Goal: Task Accomplishment & Management: Manage account settings

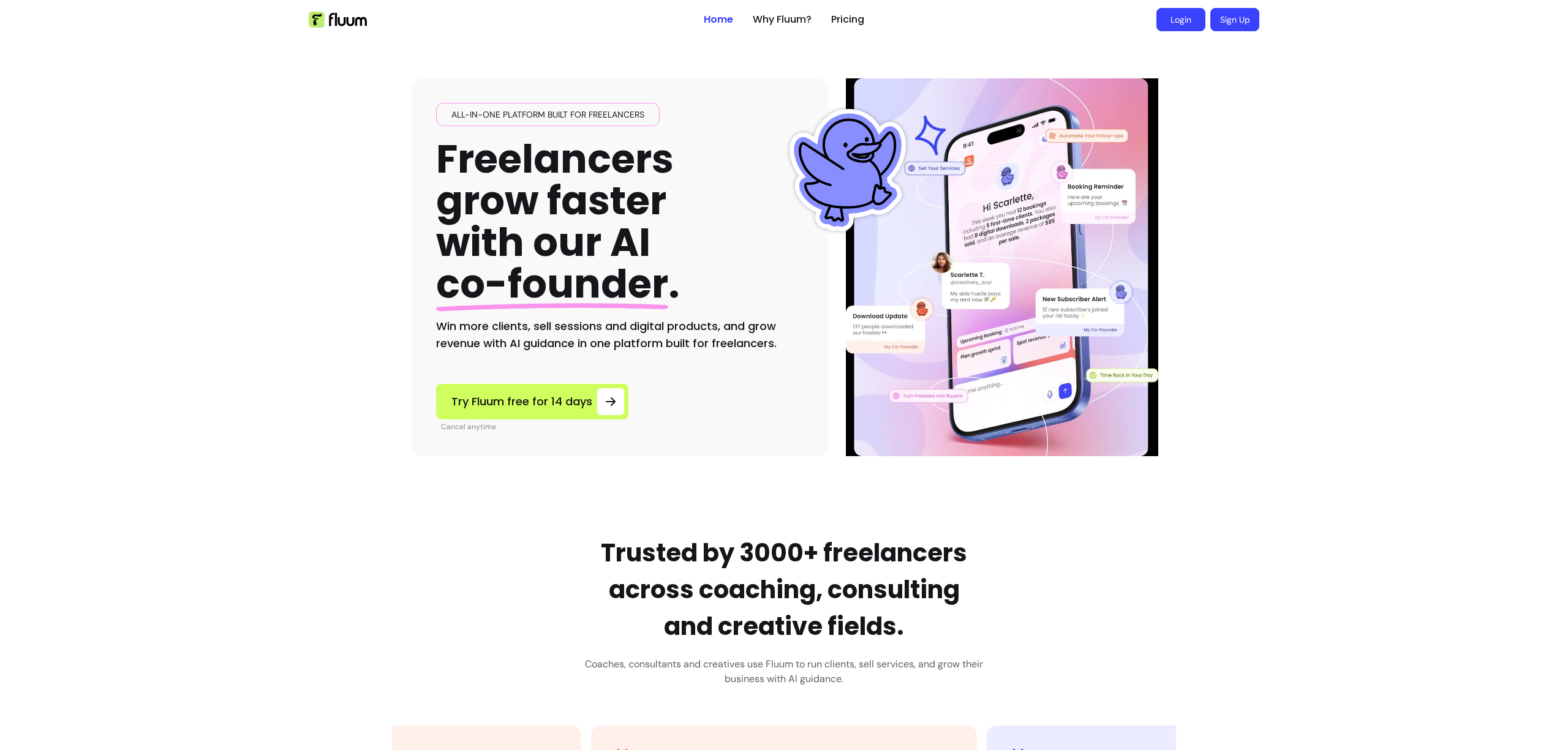
click at [1182, 23] on link "Login" at bounding box center [1180, 20] width 49 height 24
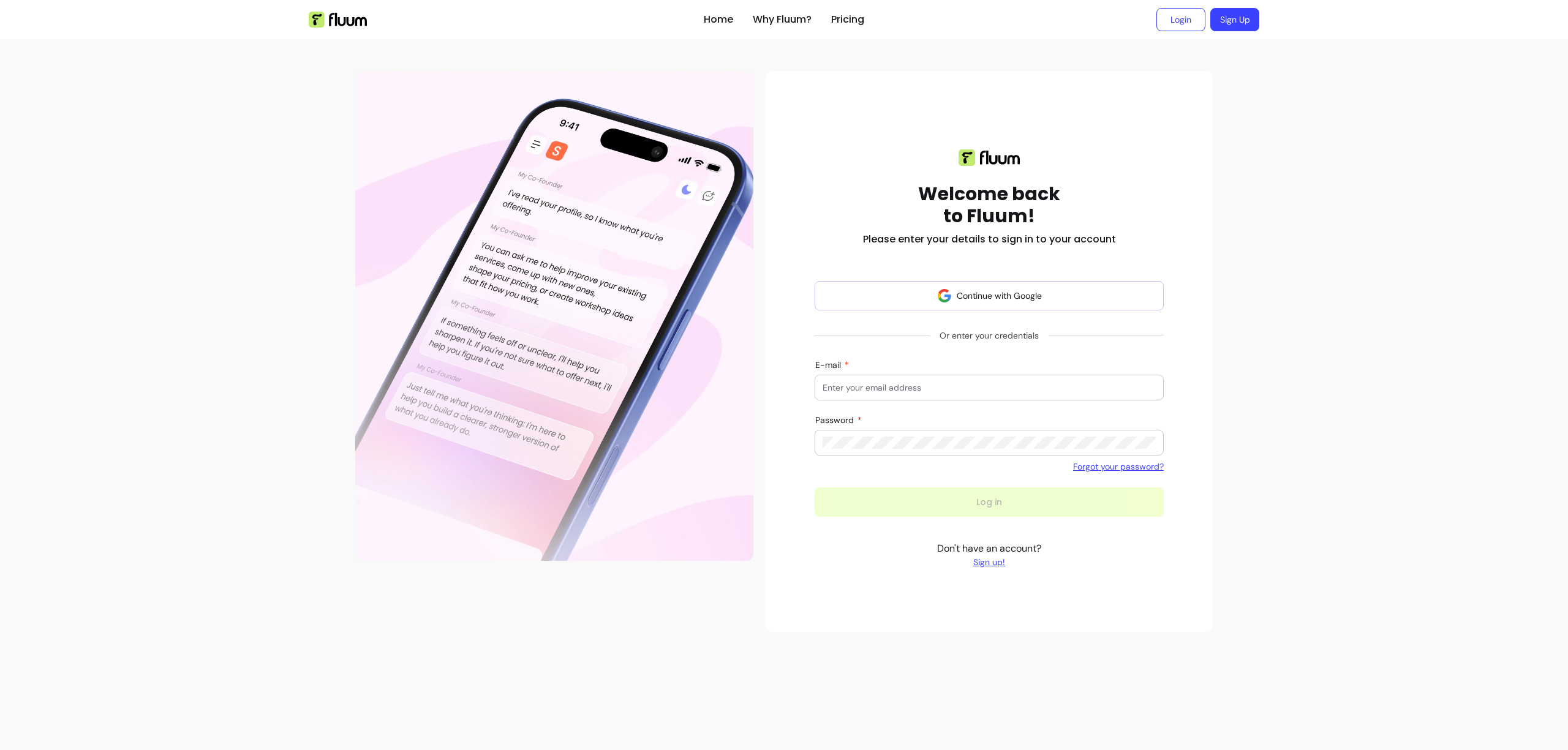
click at [880, 391] on input "E-mail" at bounding box center [989, 388] width 333 height 12
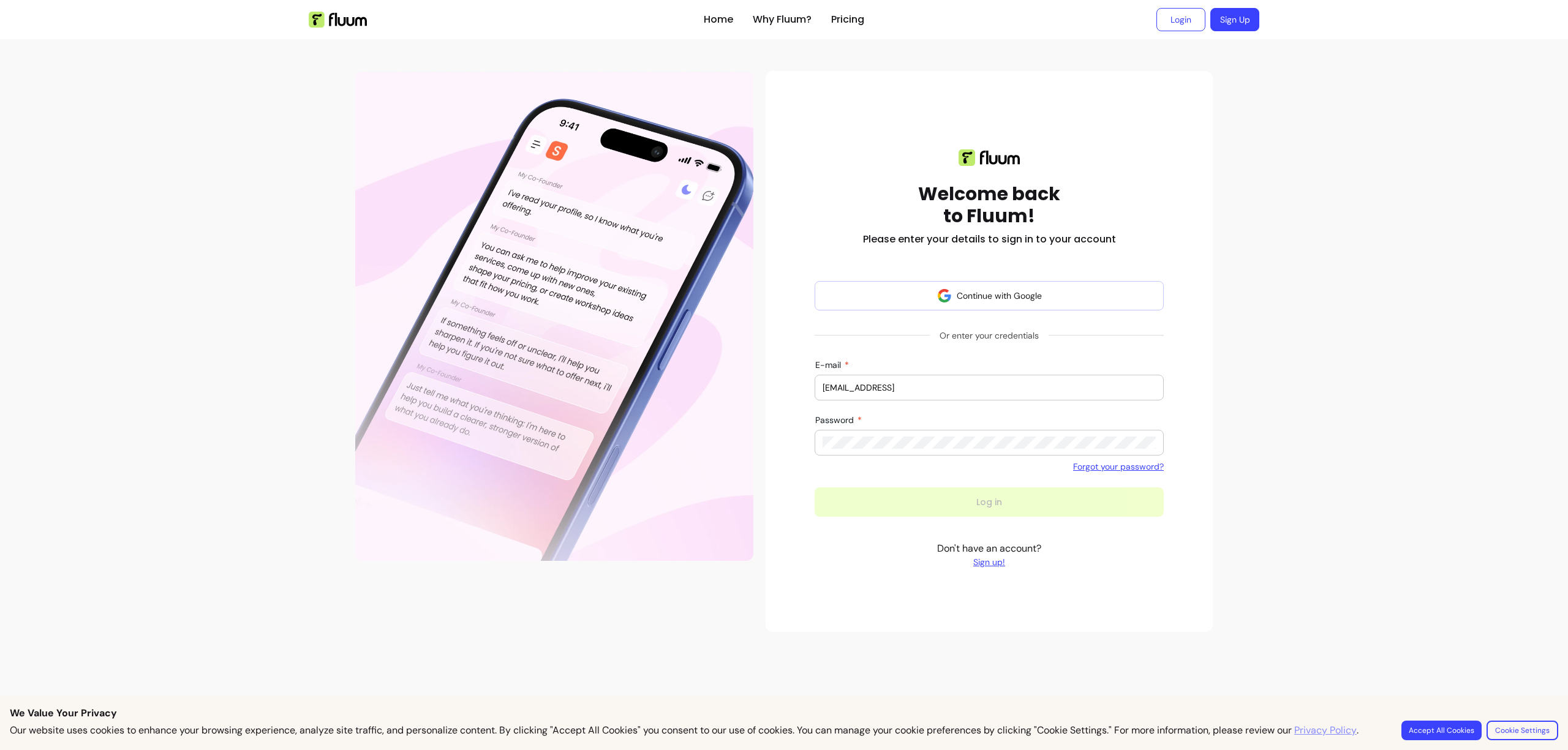
type input "[EMAIL_ADDRESS]"
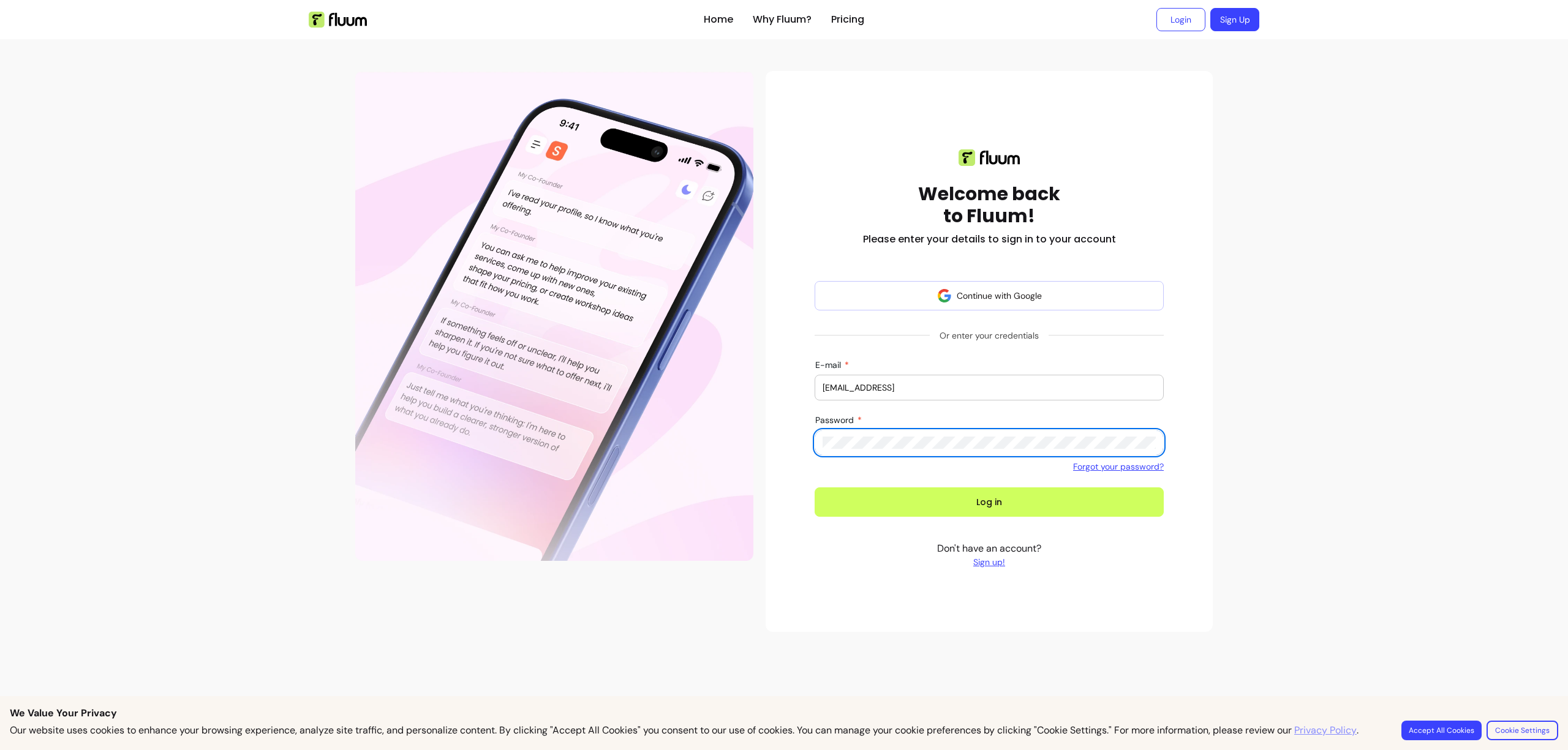
click at [814, 487] on button "Log in" at bounding box center [989, 502] width 349 height 30
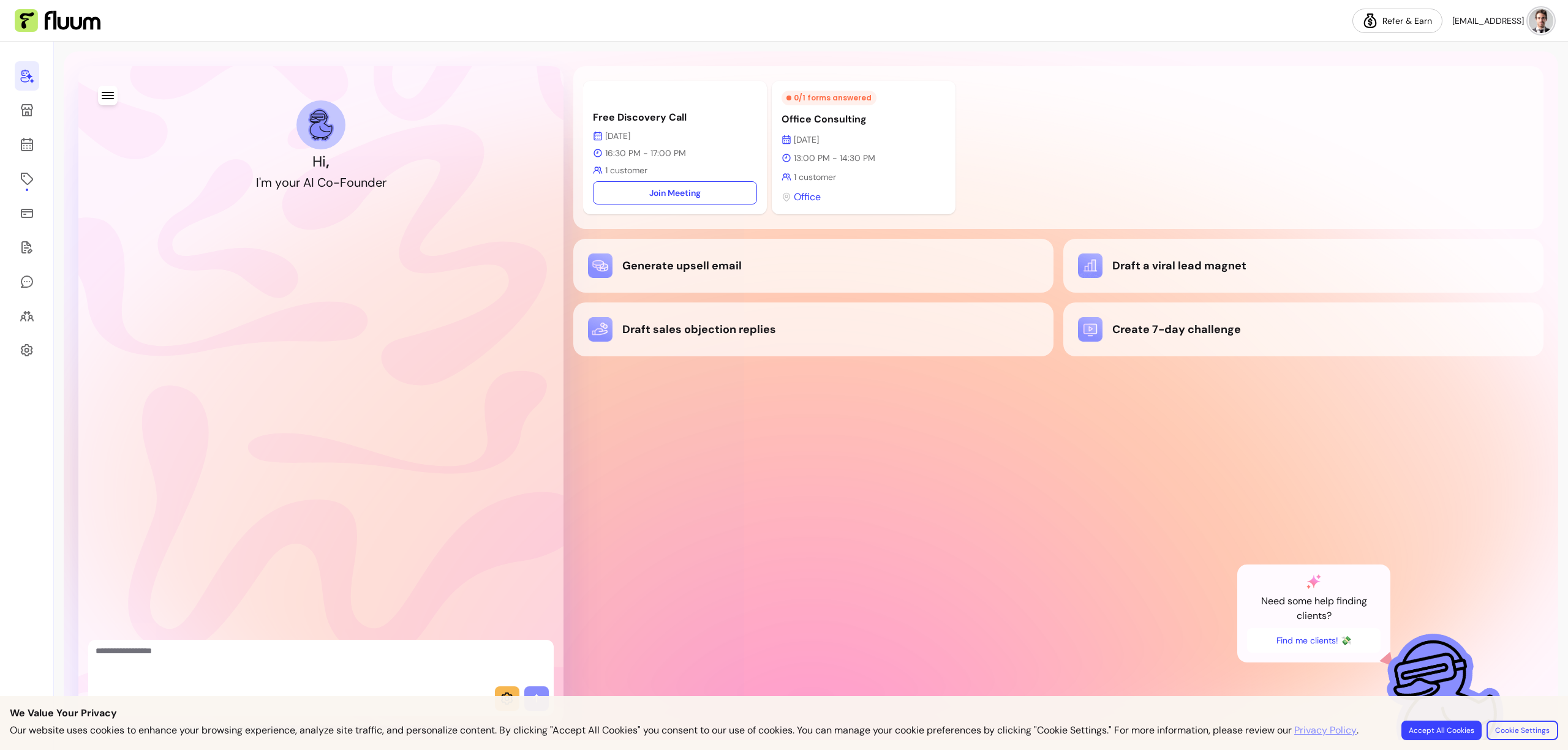
click at [1428, 726] on button "Accept All Cookies" at bounding box center [1441, 731] width 80 height 19
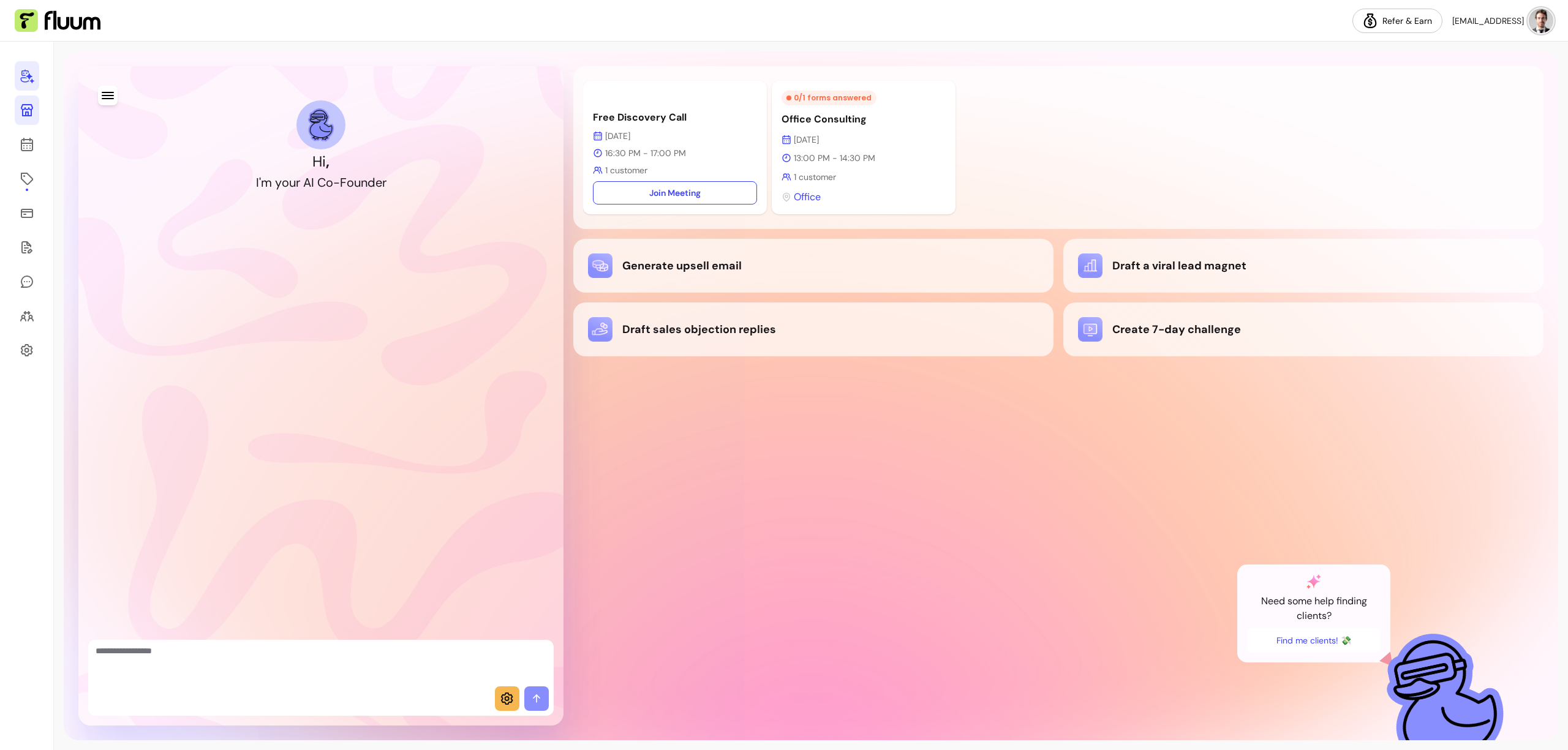
click at [24, 108] on icon at bounding box center [27, 111] width 12 height 12
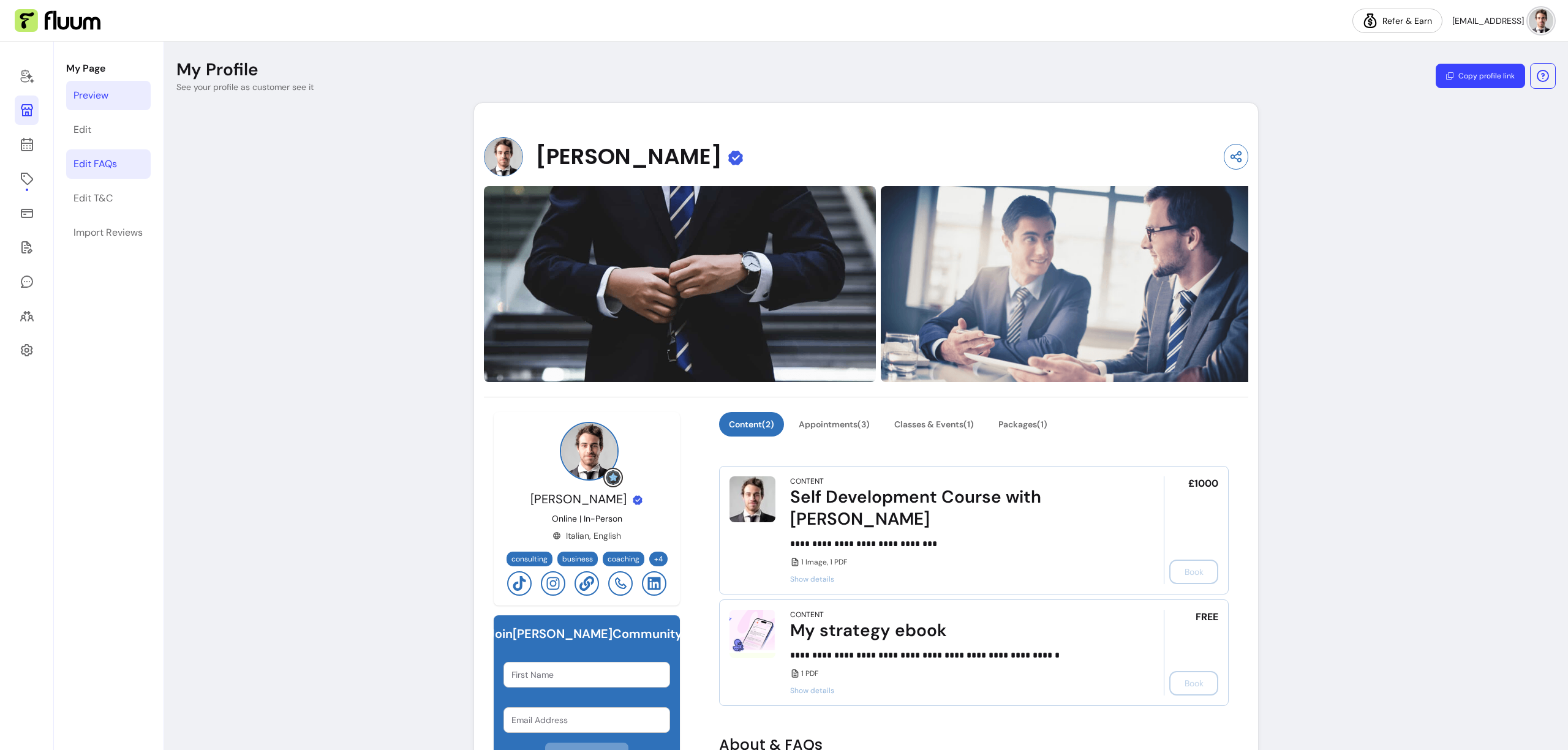
click at [88, 168] on div "Edit FAQs" at bounding box center [95, 164] width 44 height 15
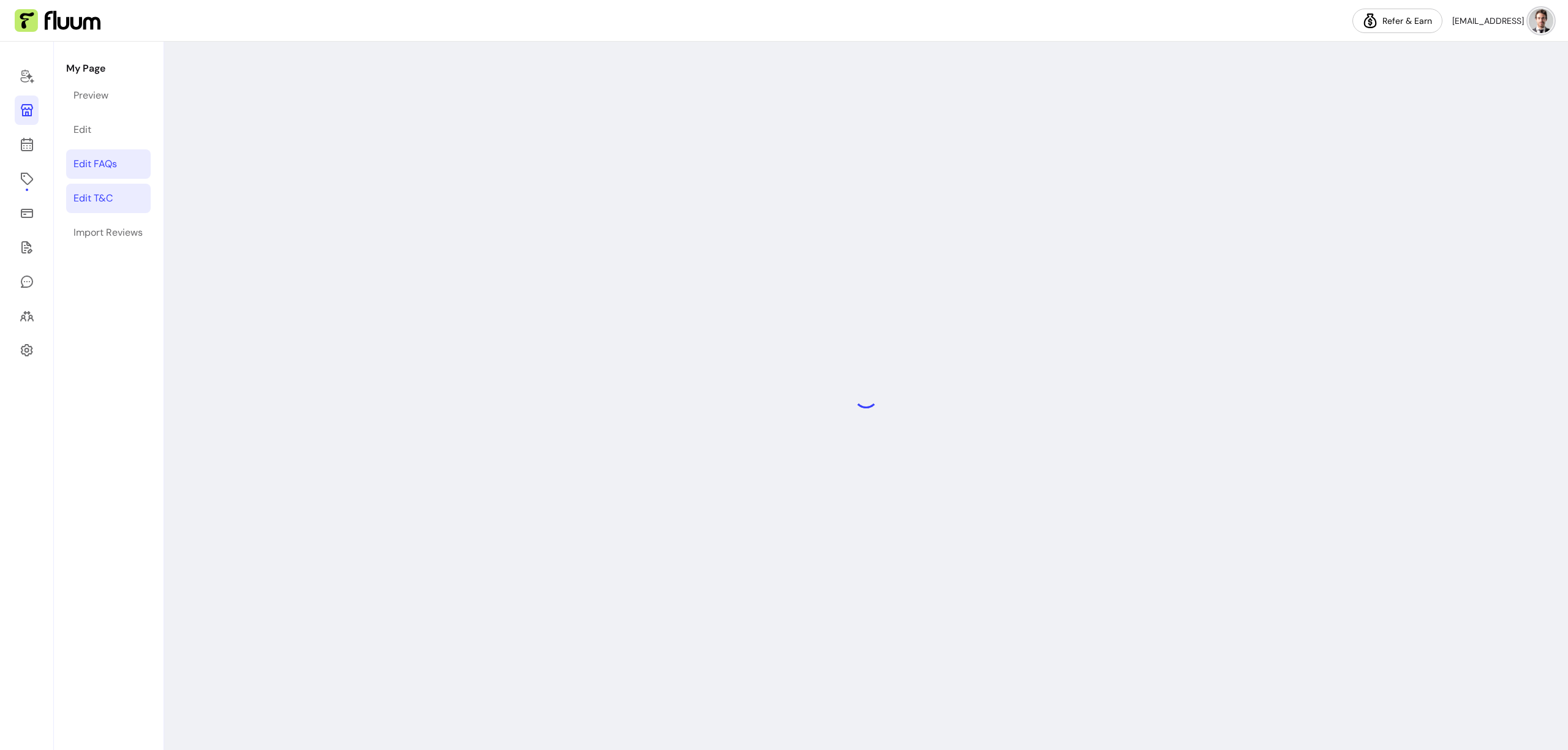
select select "*"
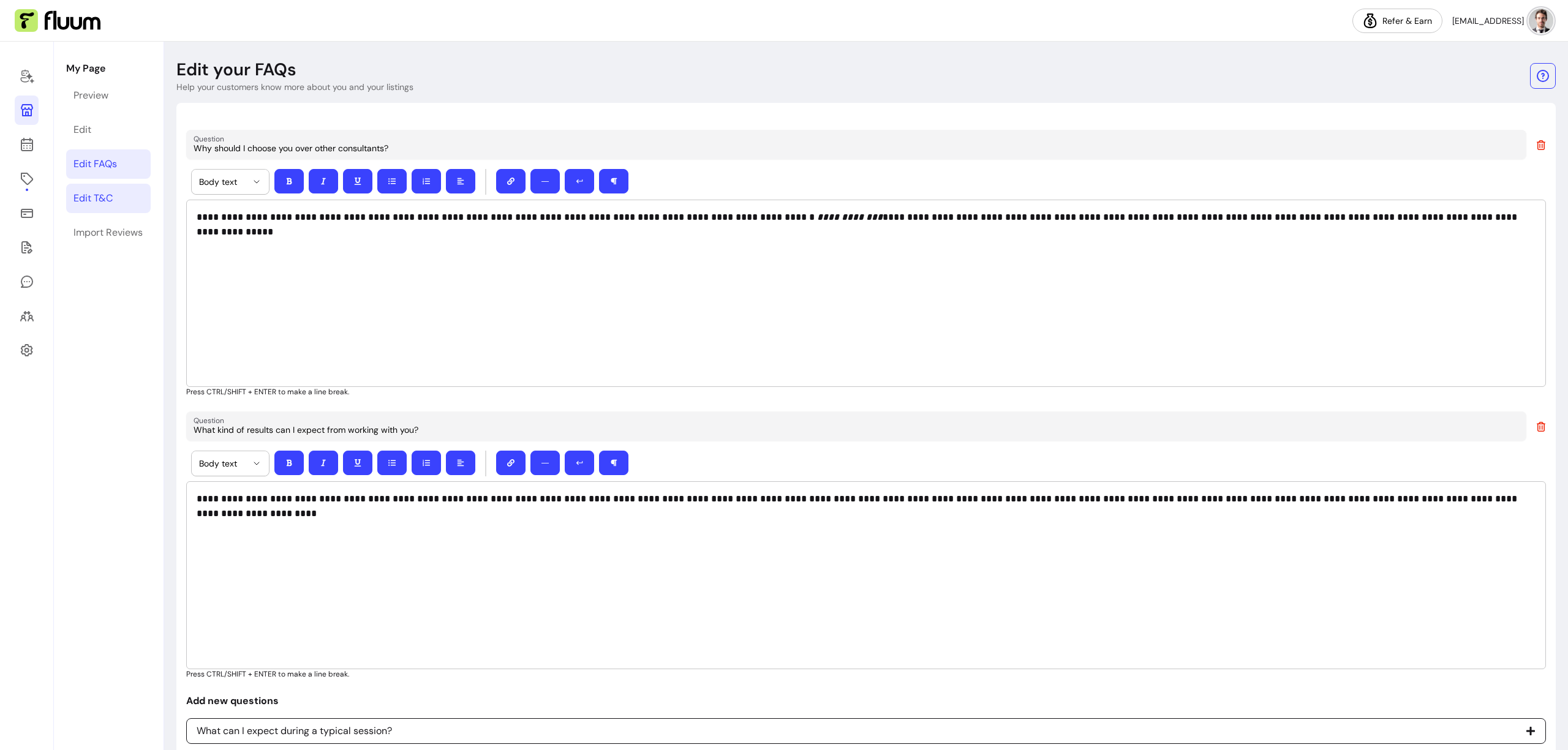
click at [103, 196] on div "Edit T&C" at bounding box center [93, 198] width 39 height 15
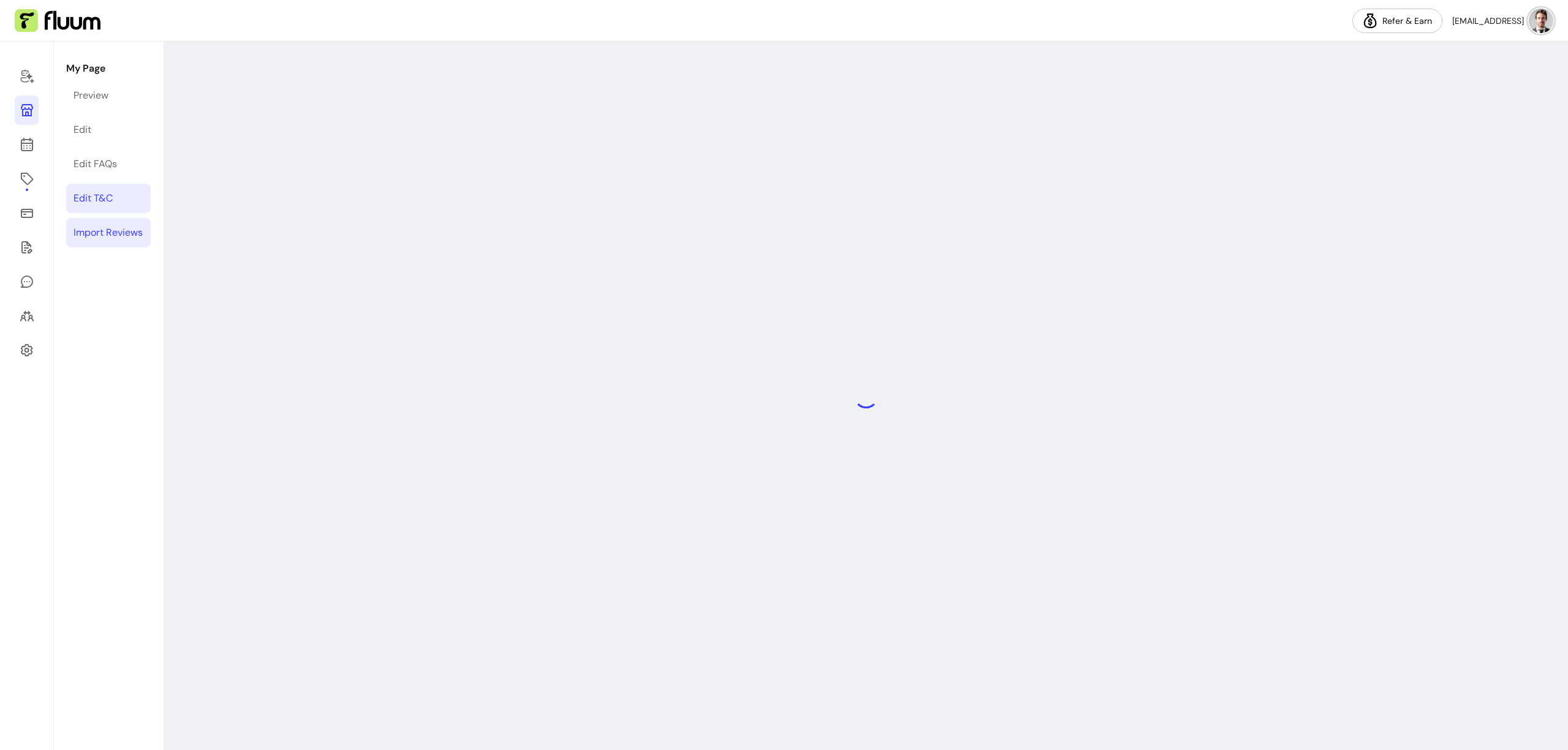
select select "*"
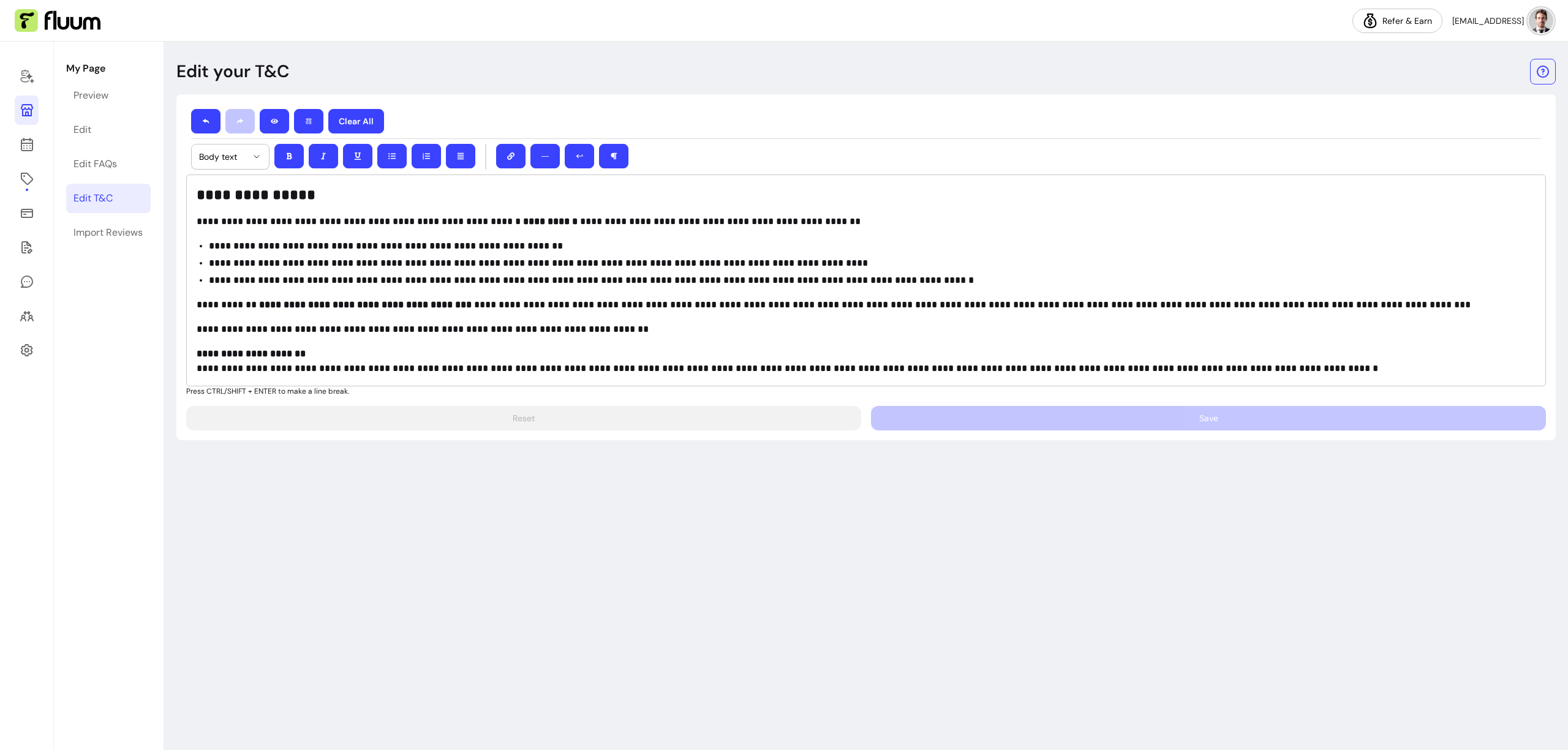
click at [562, 285] on p "**********" at bounding box center [872, 280] width 1327 height 15
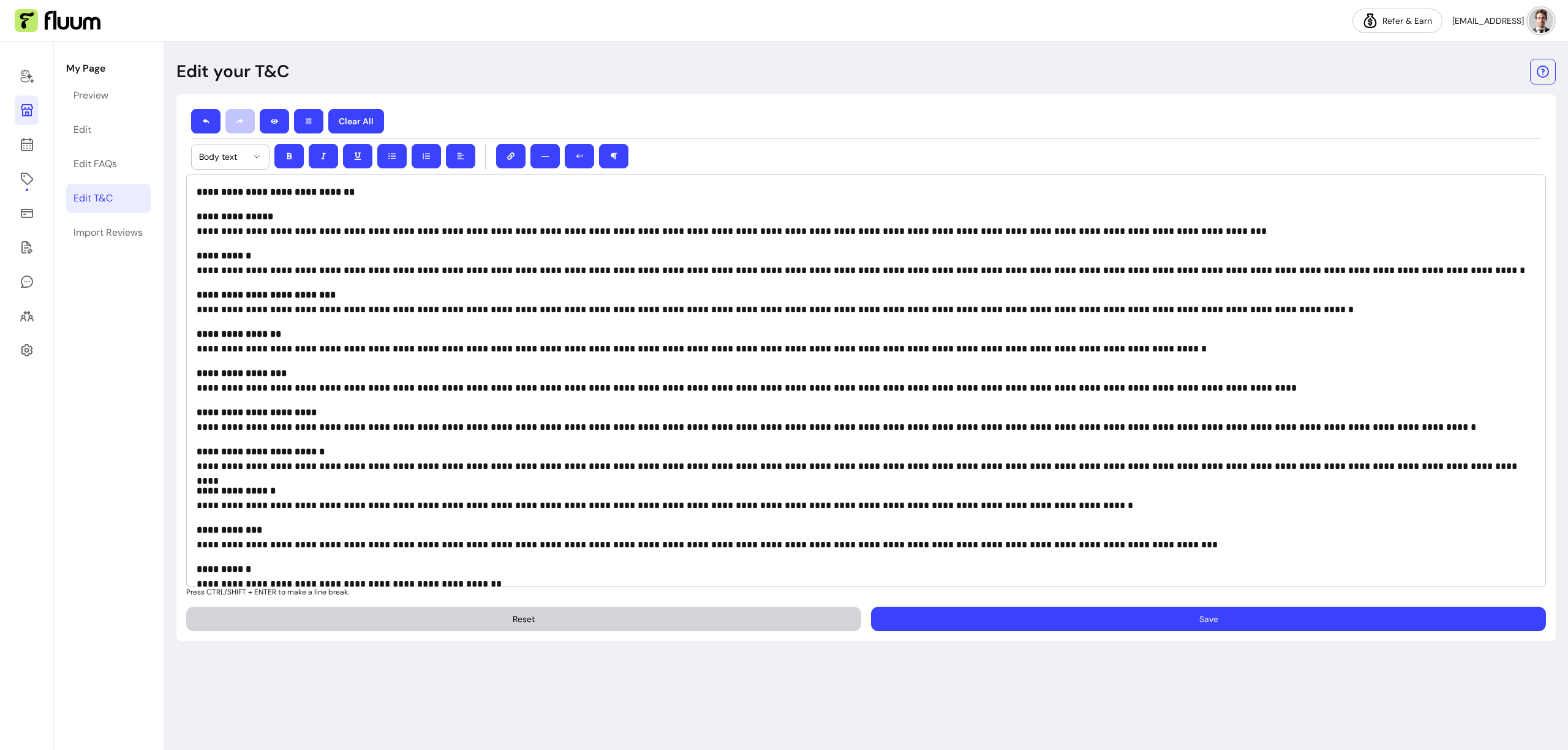
click at [1143, 627] on button "Save" at bounding box center [1208, 619] width 675 height 24
